Goal: Transaction & Acquisition: Purchase product/service

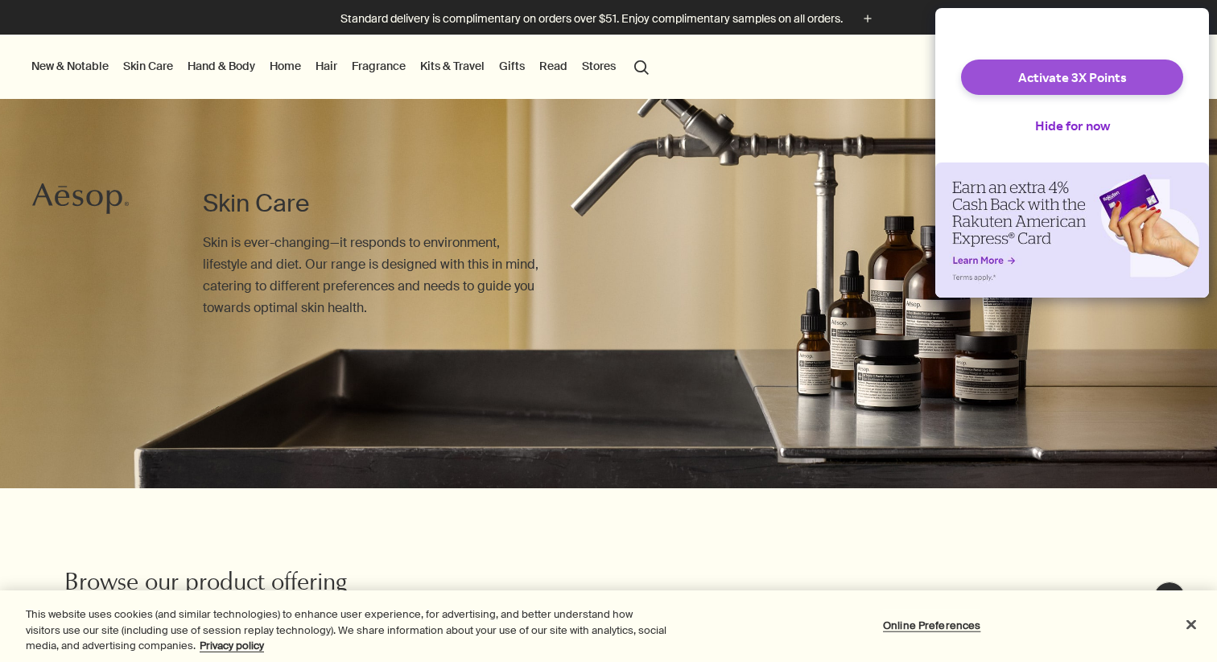
click at [1040, 86] on button "Activate 3X Points" at bounding box center [1072, 77] width 222 height 35
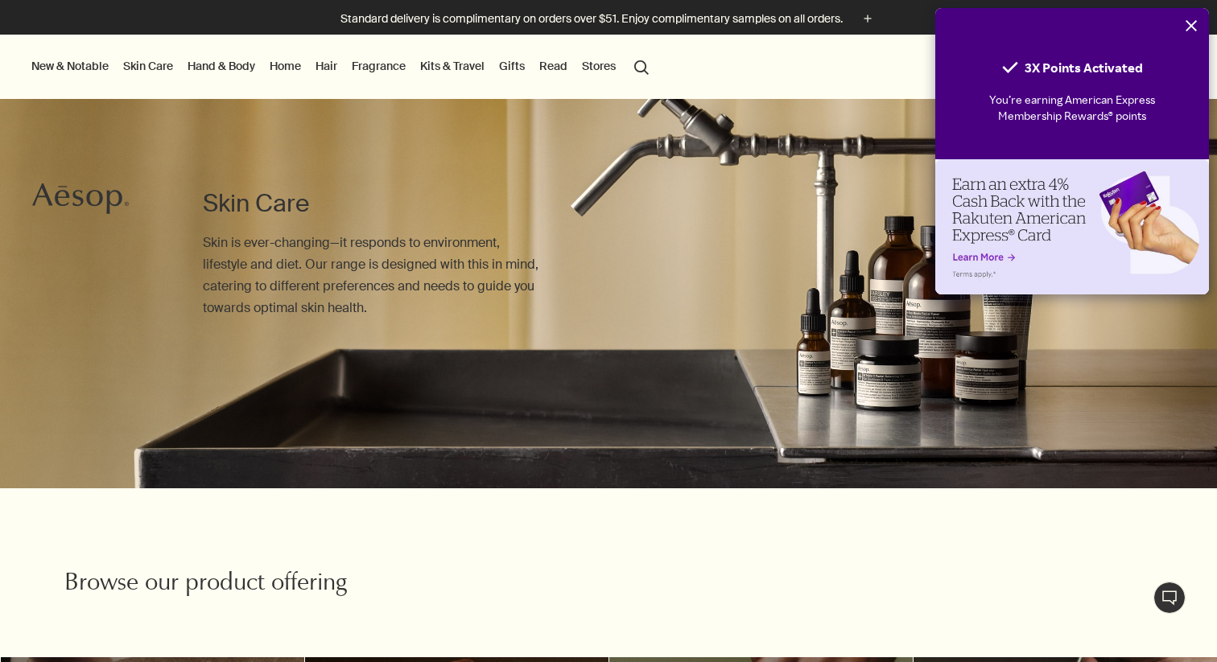
click at [1193, 23] on icon "Close" at bounding box center [1190, 25] width 11 height 11
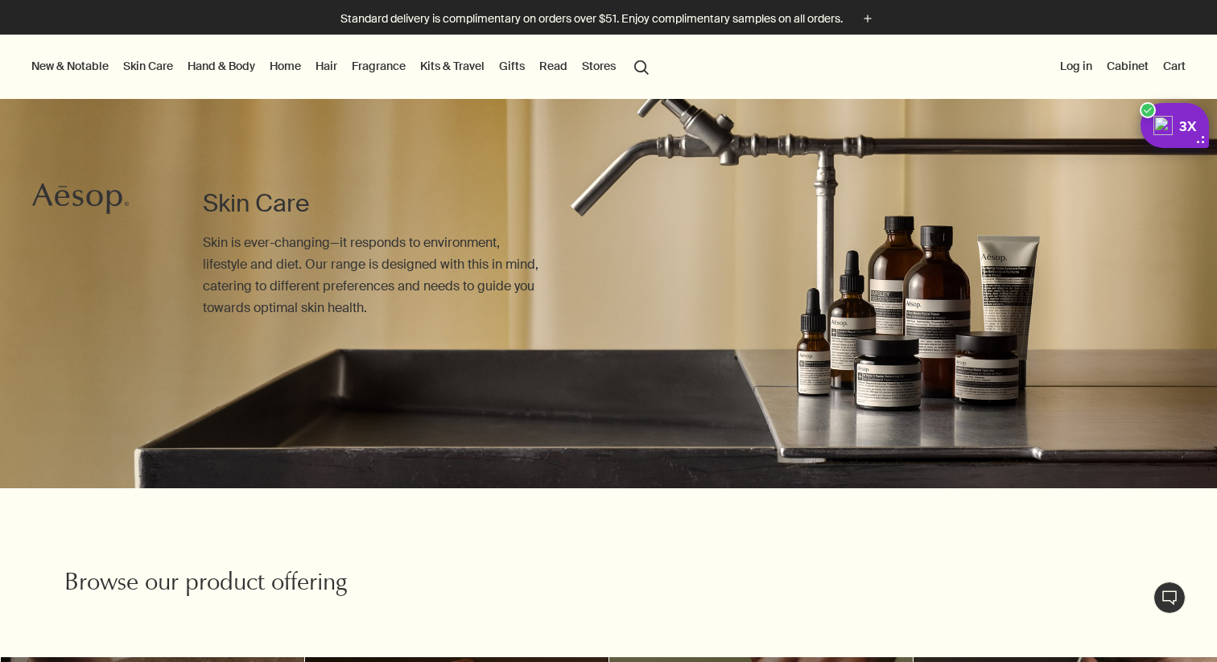
click at [156, 59] on link "Skin Care" at bounding box center [148, 66] width 56 height 21
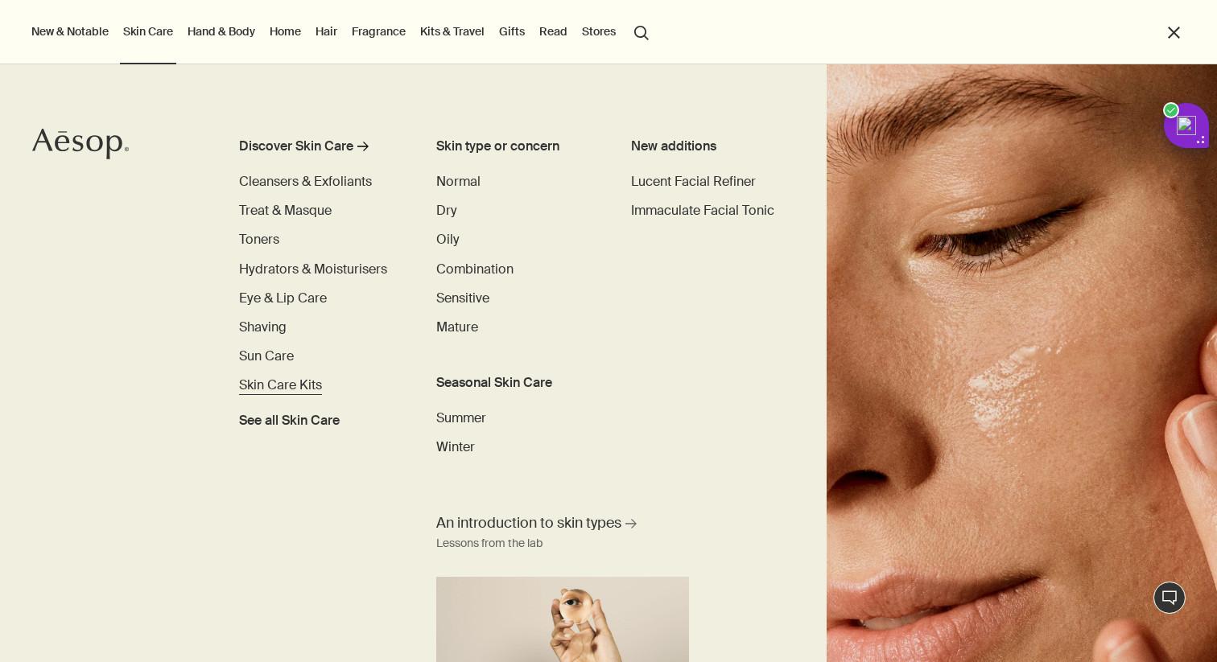
click at [288, 380] on span "Skin Care Kits" at bounding box center [280, 385] width 83 height 17
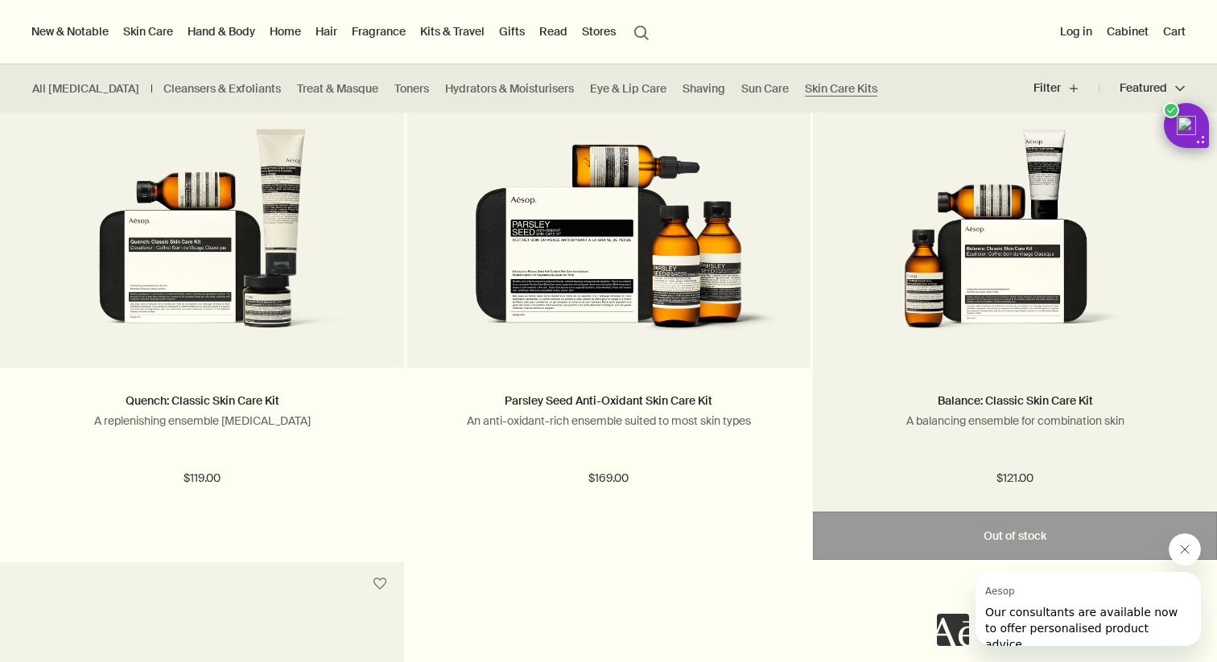
click at [1065, 374] on div "Balance: Classic Skin Care Kit A balancing ensemble for combination skin $121.00" at bounding box center [1015, 440] width 404 height 144
click at [1040, 292] on img at bounding box center [1015, 236] width 356 height 216
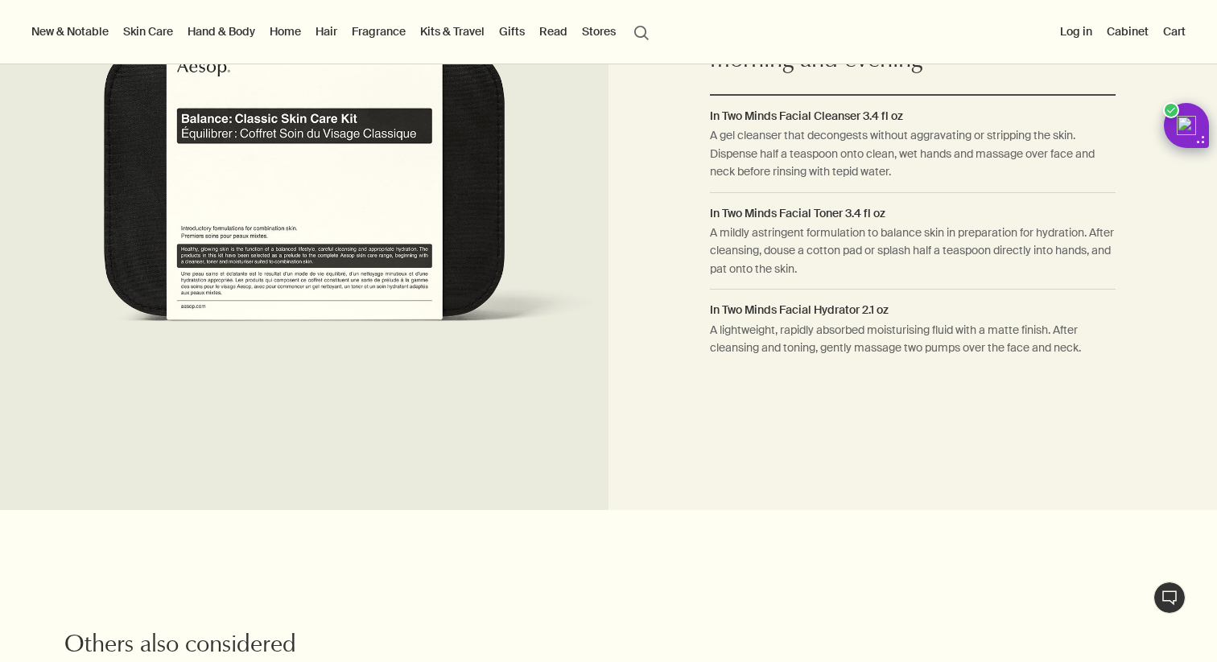
scroll to position [1270, 0]
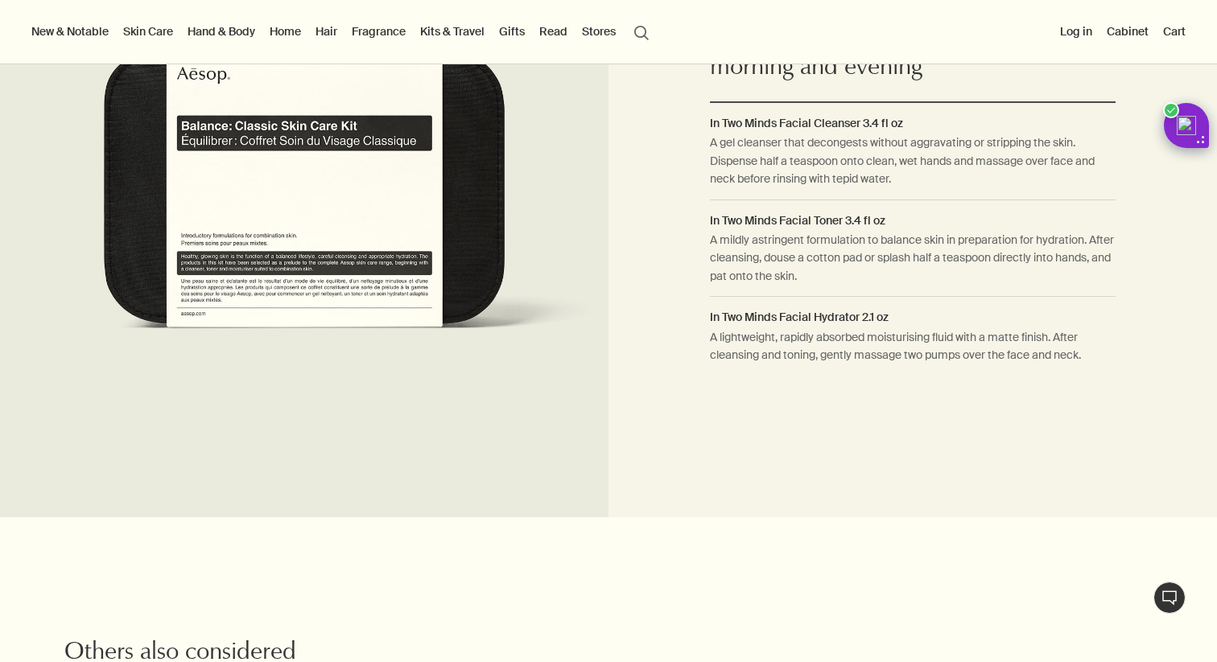
click at [321, 31] on link "Hair" at bounding box center [326, 31] width 28 height 21
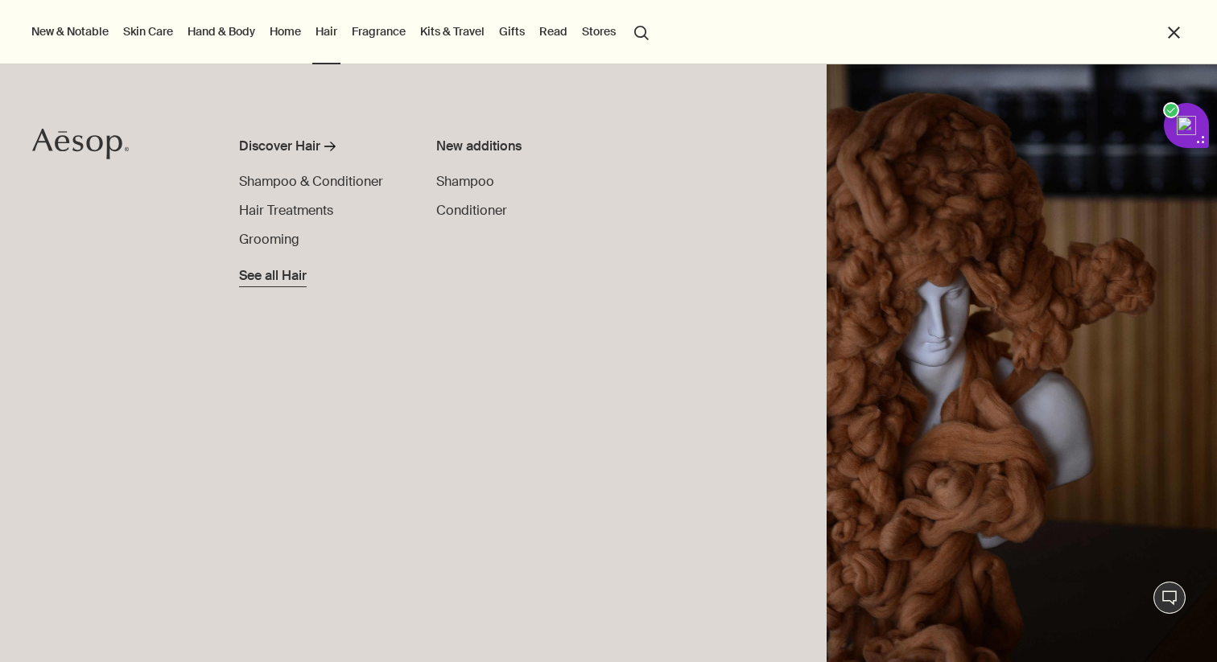
click at [284, 275] on span "See all Hair" at bounding box center [273, 275] width 68 height 19
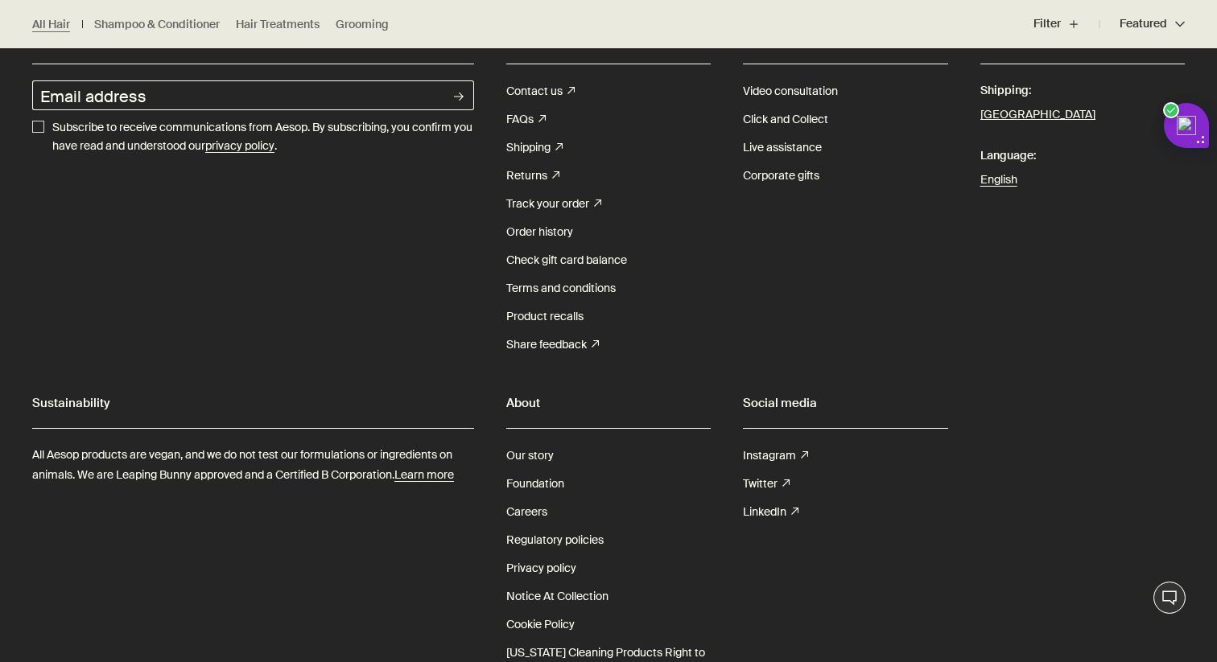
scroll to position [2929, 0]
